Goal: Communication & Community: Answer question/provide support

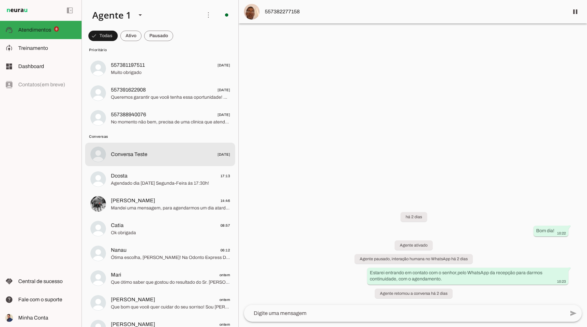
scroll to position [169, 0]
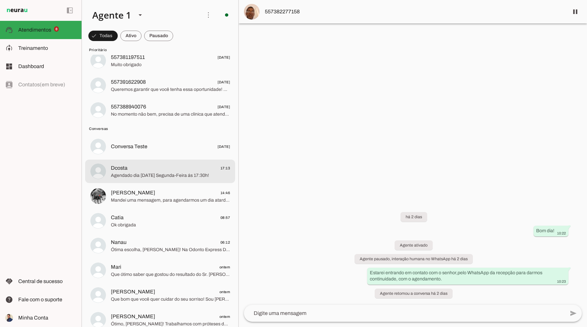
click at [192, 170] on span "Dcosta 17:13" at bounding box center [170, 168] width 119 height 8
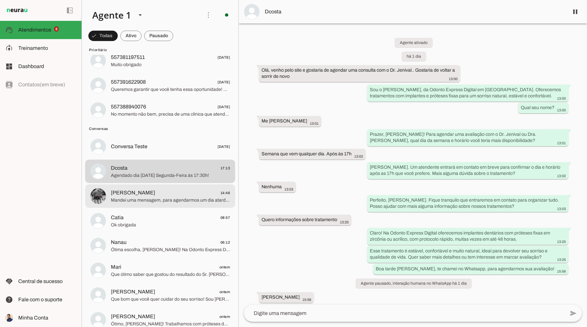
click at [140, 200] on span "Mandei uma mensagem, para agendarmos um dia atarde para sua Avaliação!" at bounding box center [170, 200] width 119 height 7
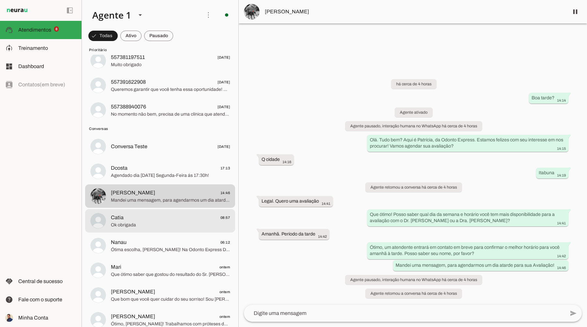
click at [141, 222] on span "Ok obrigada" at bounding box center [170, 225] width 119 height 7
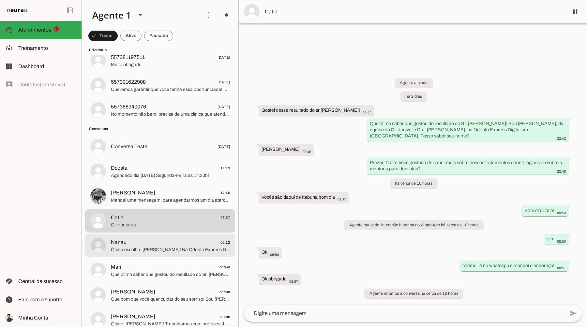
click at [135, 244] on span "Nanau 06:12" at bounding box center [170, 243] width 119 height 8
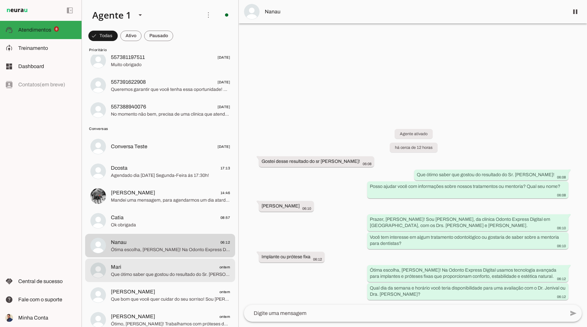
click at [173, 270] on span "Mari ontem" at bounding box center [170, 267] width 119 height 8
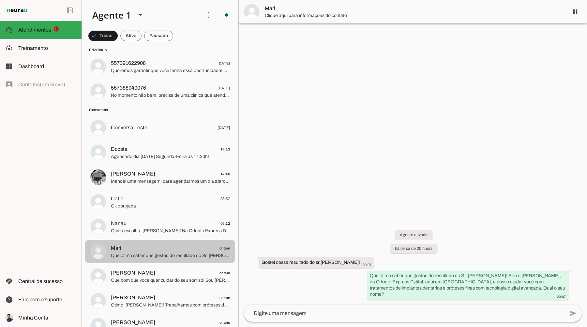
scroll to position [254, 0]
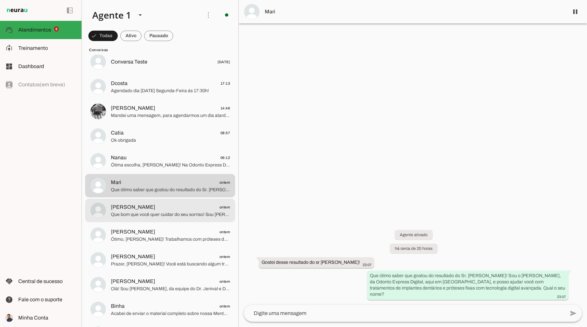
click at [185, 215] on span "Que bom que você quer cuidar do seu sorriso! Sou [PERSON_NAME], da equipe do Dr…" at bounding box center [170, 215] width 119 height 7
